Goal: Check status: Check status

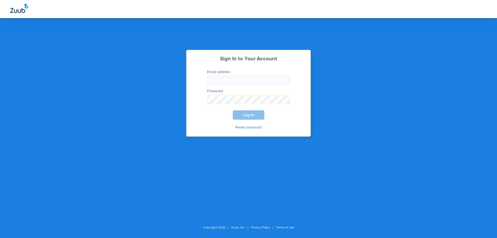
type input "[EMAIL_ADDRESS][DOMAIN_NAME]"
click at [245, 119] on button "Log In" at bounding box center [249, 114] width 32 height 9
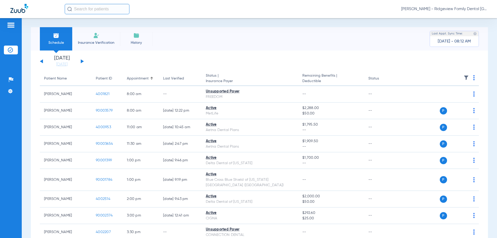
click at [83, 62] on button at bounding box center [82, 61] width 3 height 4
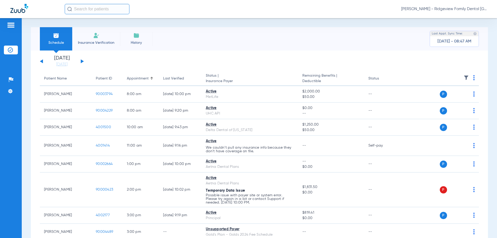
click at [81, 61] on div "[DATE] [DATE] [DATE] [DATE] [DATE] [DATE] [DATE] [DATE] [DATE] [DATE] [DATE] [D…" at bounding box center [62, 61] width 44 height 11
click at [82, 61] on button at bounding box center [82, 61] width 3 height 4
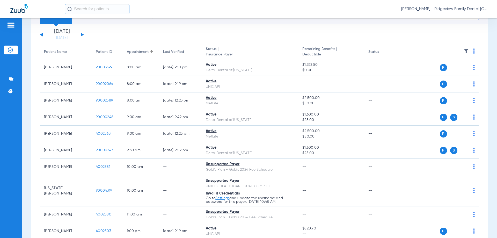
scroll to position [26, 0]
click at [84, 35] on app-single-date-navigator "[DATE] [DATE] [DATE] [DATE] [DATE] [DATE] [DATE] [DATE] [DATE] [DATE] [DATE] [D…" at bounding box center [259, 35] width 439 height 11
click at [81, 34] on div "[DATE] [DATE] [DATE] [DATE] [DATE] [DATE] [DATE] [DATE] [DATE] [DATE] [DATE] [D…" at bounding box center [62, 35] width 44 height 11
click at [82, 35] on button at bounding box center [82, 35] width 3 height 4
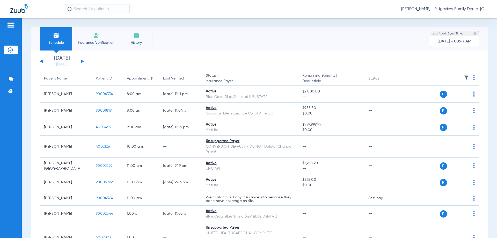
click at [43, 62] on div "[DATE] [DATE] [DATE] [DATE] [DATE] [DATE] [DATE] [DATE] [DATE] [DATE] [DATE] [D…" at bounding box center [62, 61] width 44 height 11
click at [42, 62] on button at bounding box center [41, 61] width 3 height 4
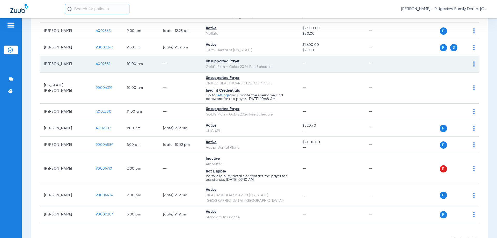
scroll to position [142, 0]
